Goal: Use online tool/utility

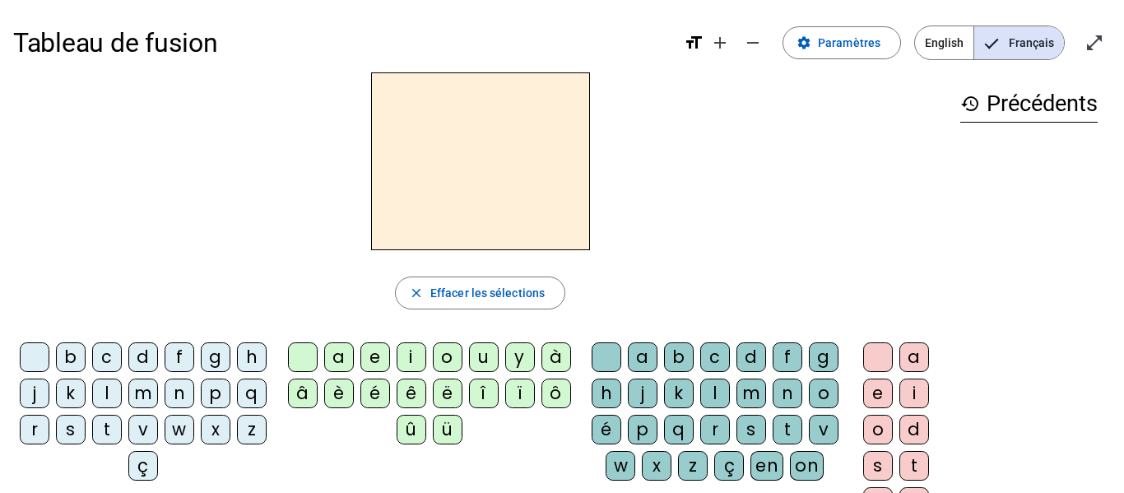
scroll to position [58, 0]
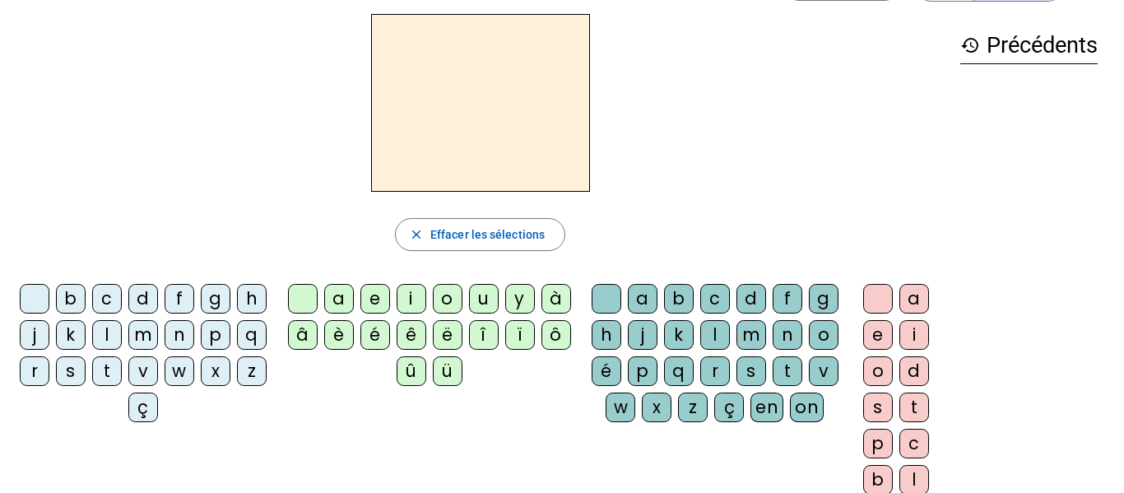
click at [49, 331] on div "j" at bounding box center [35, 335] width 30 height 30
click at [372, 296] on div "e" at bounding box center [376, 299] width 30 height 30
click at [158, 333] on div "m" at bounding box center [143, 335] width 30 height 30
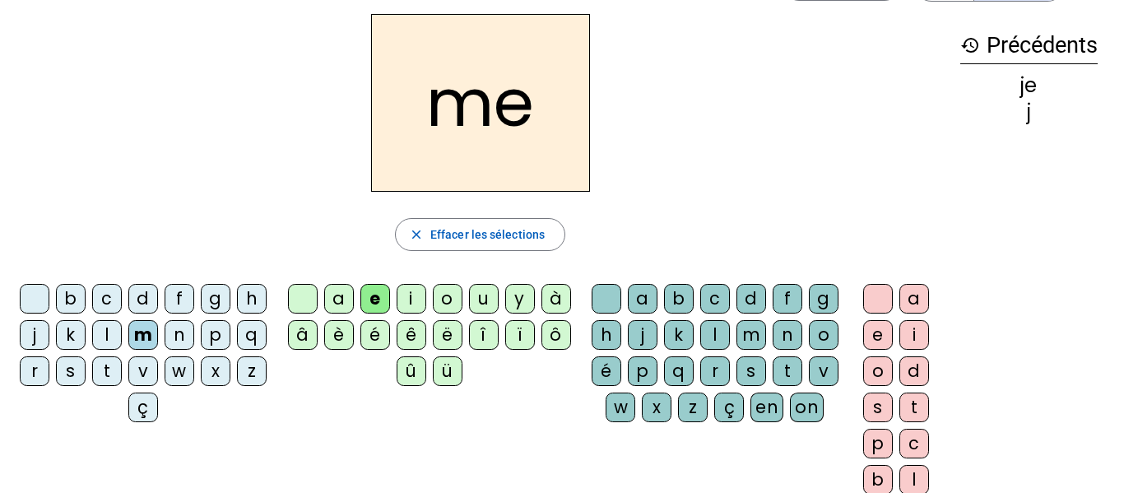
click at [122, 371] on div "t" at bounding box center [107, 371] width 30 height 30
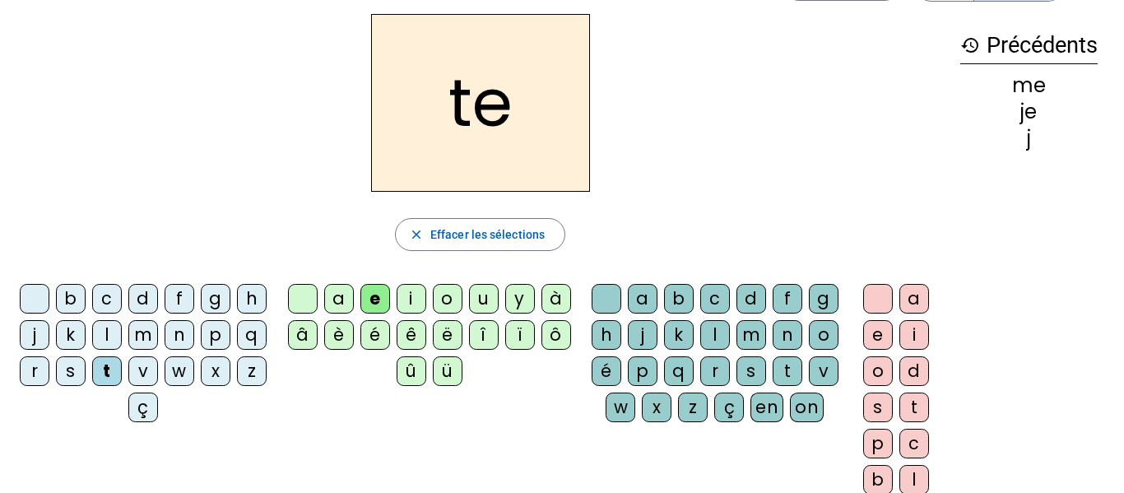
click at [86, 371] on div "s" at bounding box center [71, 371] width 30 height 30
click at [122, 304] on div "c" at bounding box center [107, 299] width 30 height 30
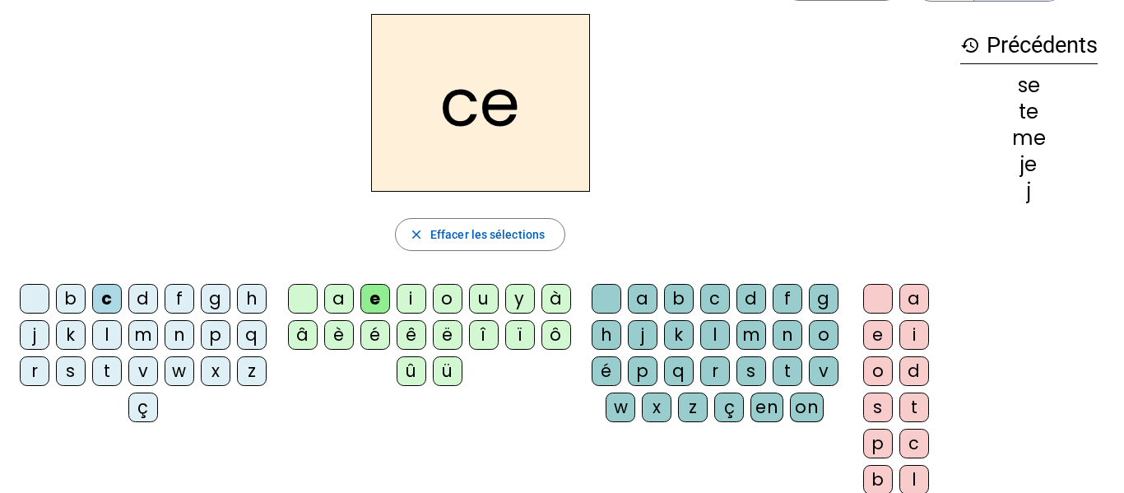
click at [157, 304] on div "d" at bounding box center [143, 299] width 30 height 30
click at [122, 343] on div "l" at bounding box center [107, 335] width 30 height 30
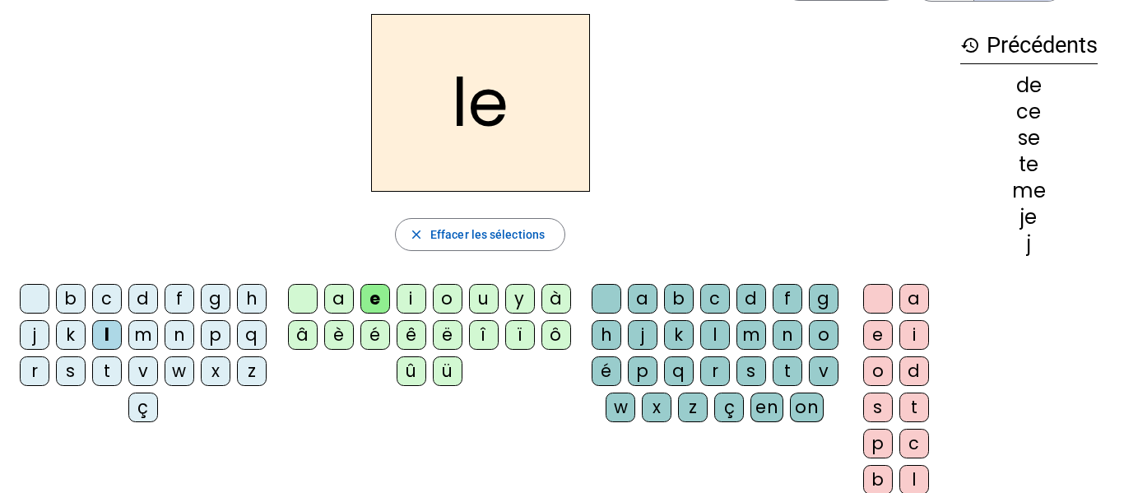
click at [194, 336] on div "n" at bounding box center [180, 335] width 30 height 30
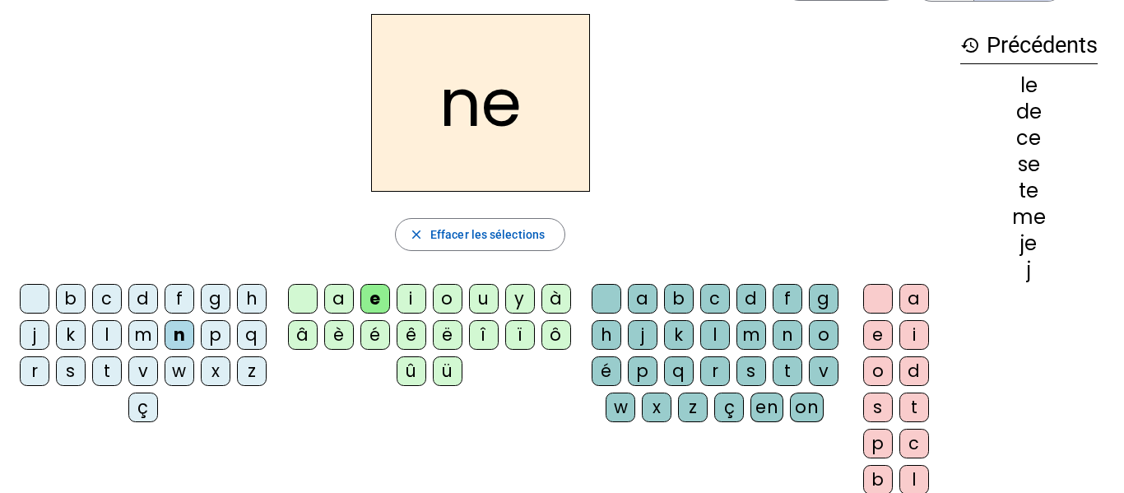
click at [237, 350] on div "q" at bounding box center [252, 335] width 30 height 30
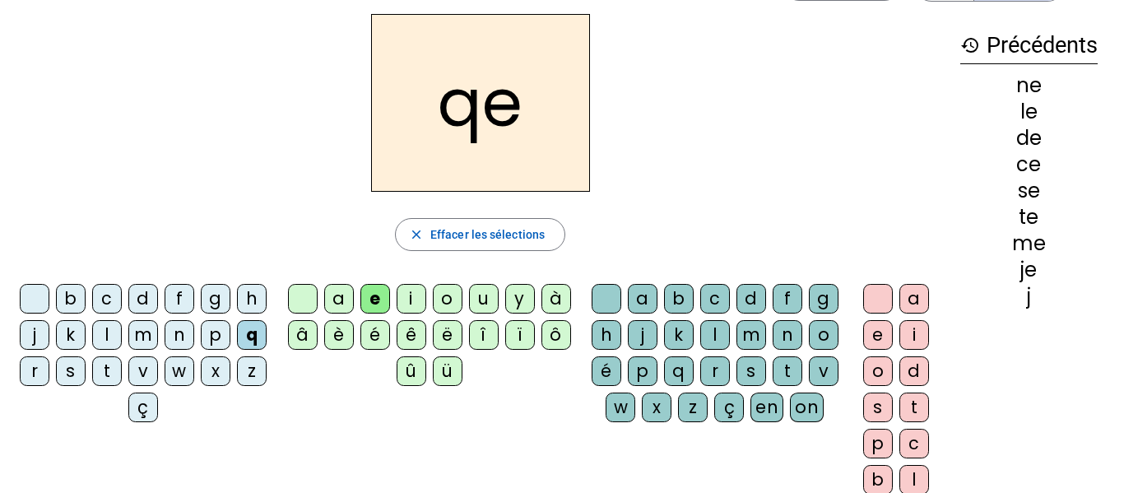
click at [477, 301] on div "u" at bounding box center [484, 299] width 30 height 30
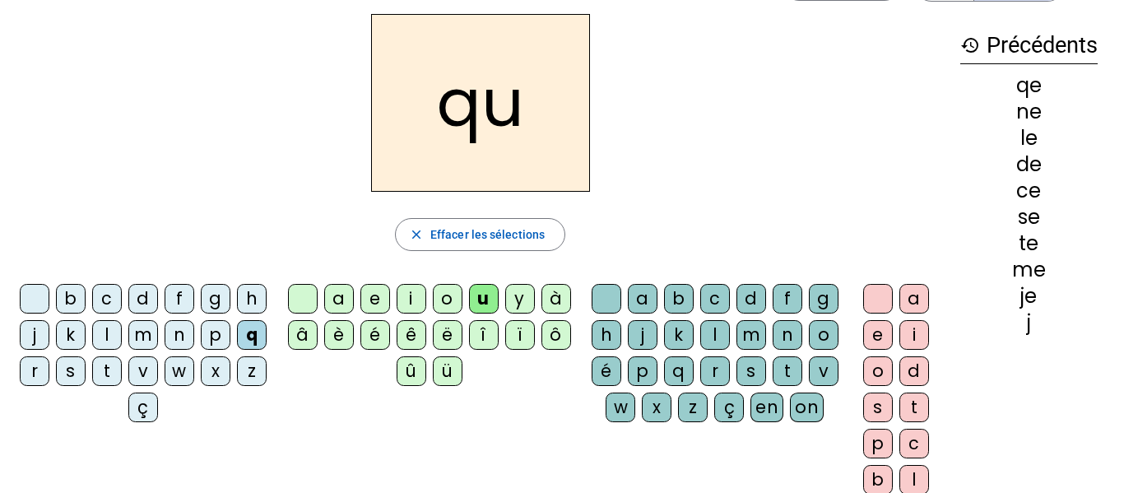
click at [878, 335] on div "e" at bounding box center [879, 335] width 30 height 30
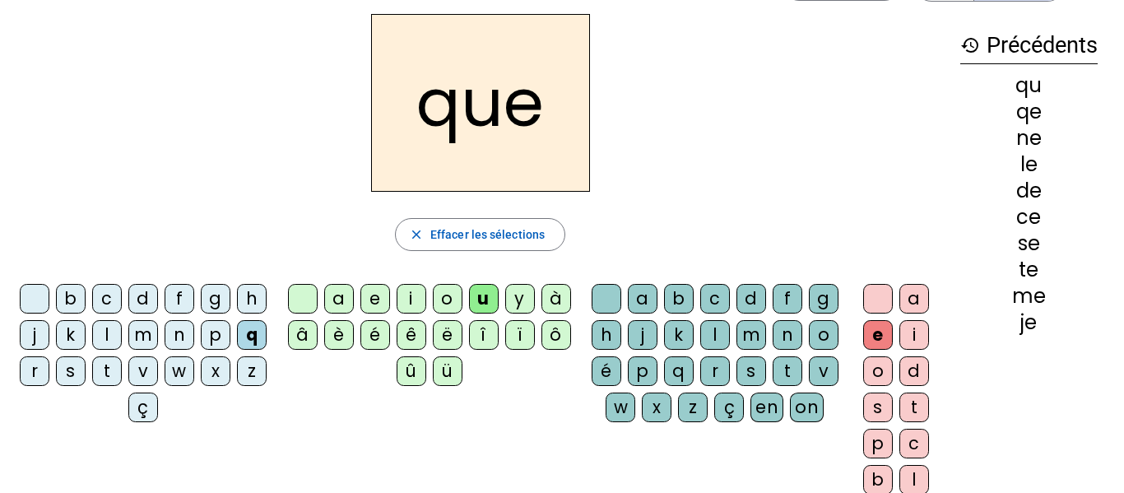
click at [86, 294] on div "b" at bounding box center [71, 299] width 30 height 30
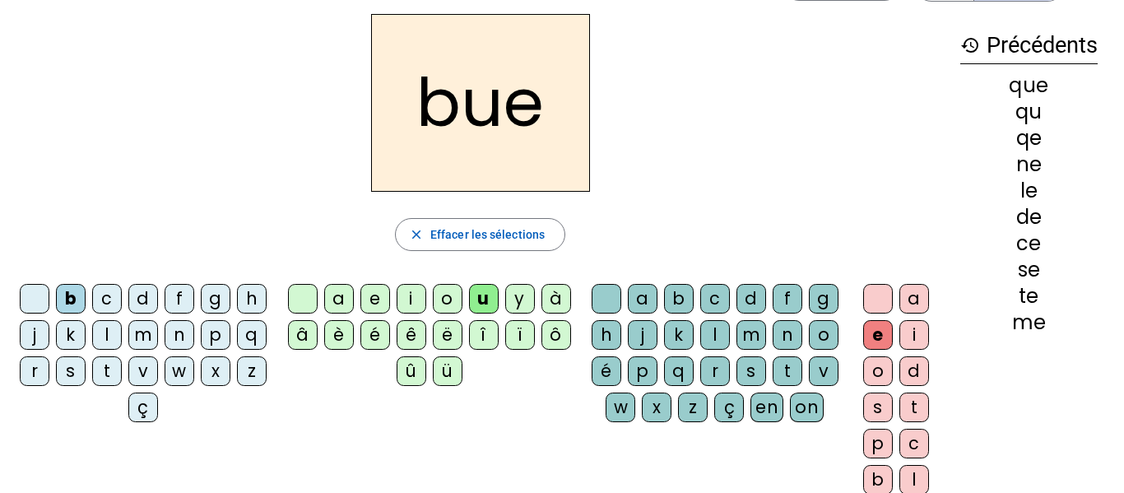
click at [440, 304] on div "o" at bounding box center [448, 299] width 30 height 30
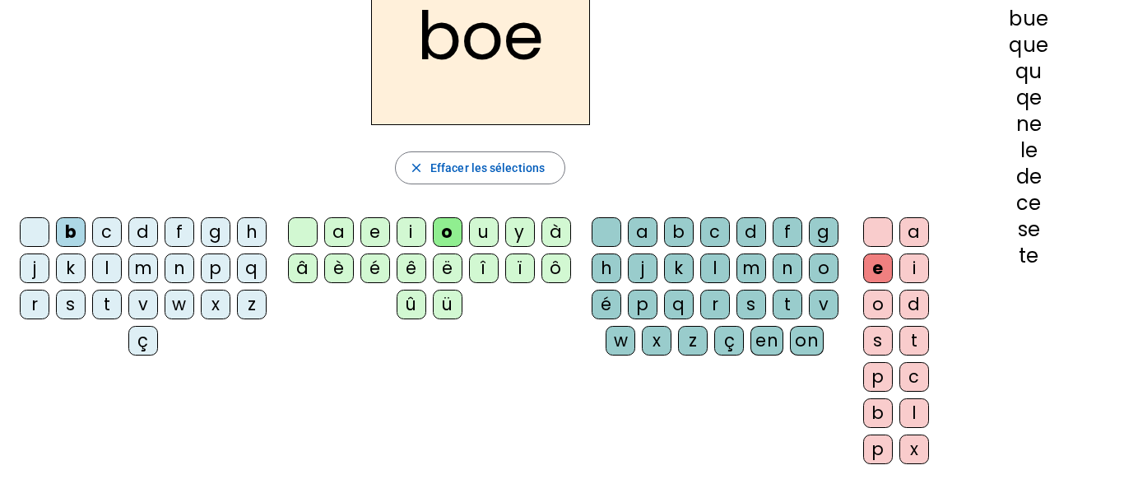
scroll to position [117, 0]
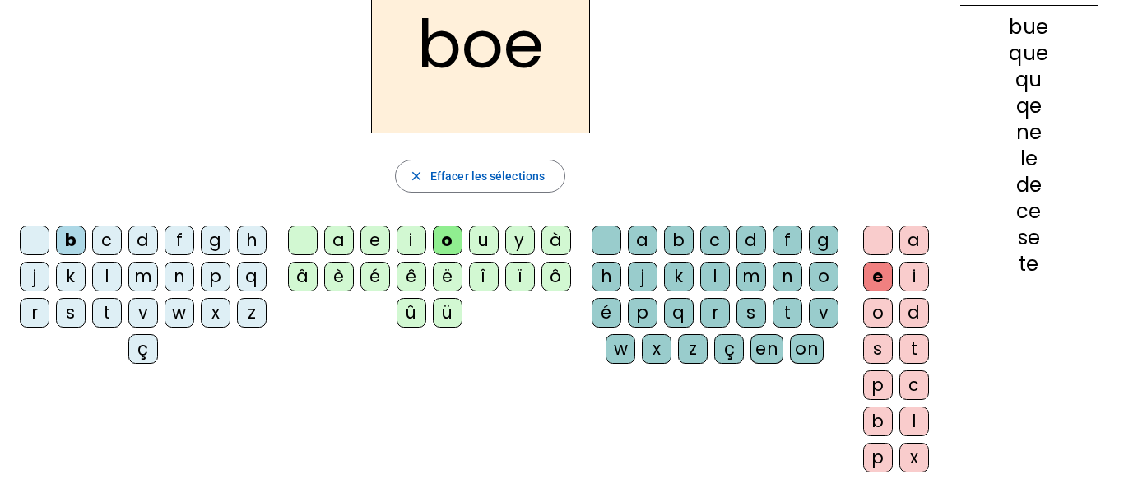
click at [482, 245] on div "u" at bounding box center [484, 241] width 30 height 30
